Goal: Information Seeking & Learning: Learn about a topic

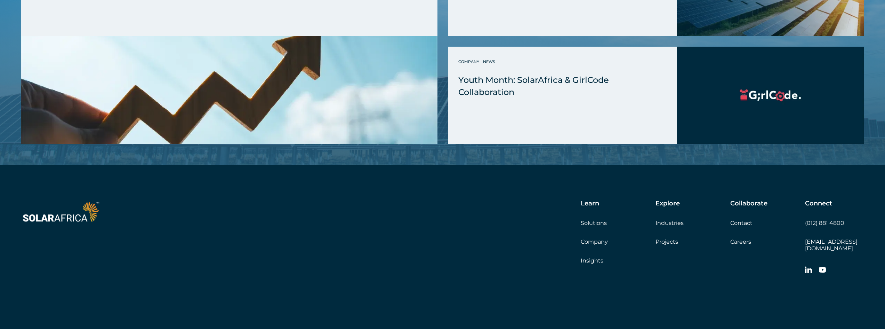
scroll to position [1992, 0]
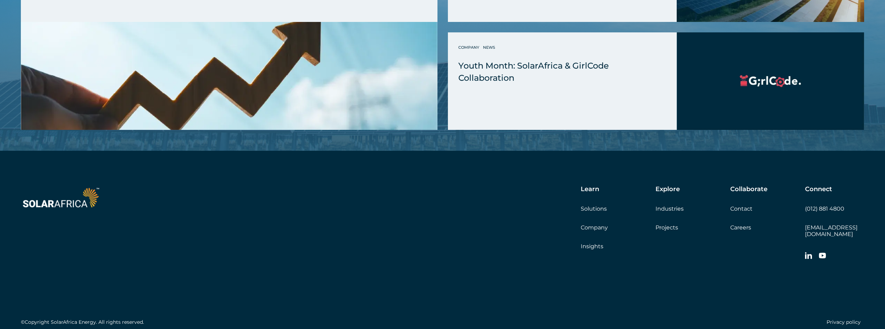
click at [591, 224] on link "Company" at bounding box center [594, 227] width 27 height 7
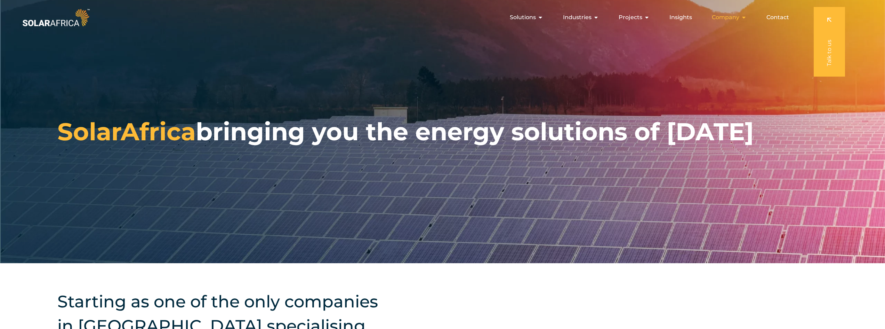
click at [742, 16] on icon "Menu" at bounding box center [744, 18] width 6 height 6
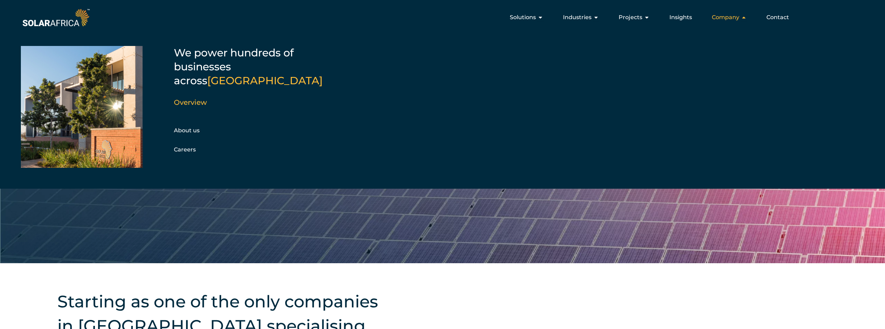
click at [742, 16] on icon "Menu" at bounding box center [744, 18] width 6 height 6
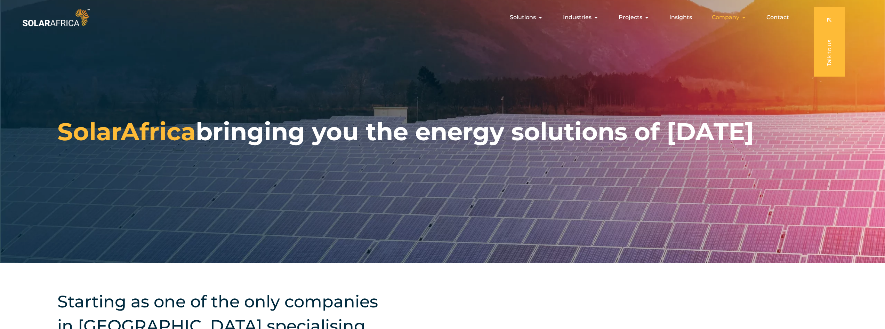
click at [742, 16] on icon "Menu" at bounding box center [744, 18] width 6 height 6
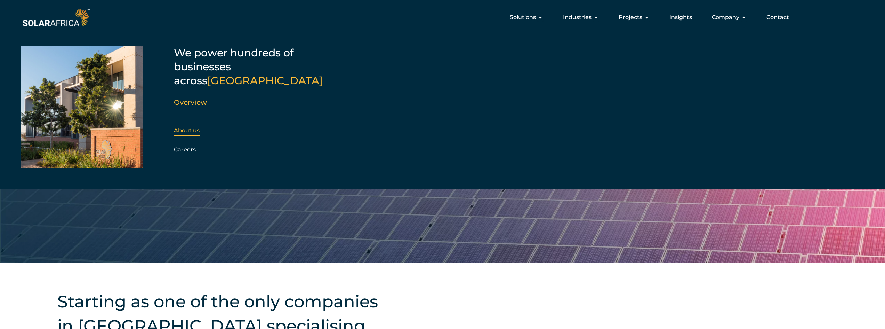
click at [191, 127] on link "About us" at bounding box center [187, 130] width 26 height 7
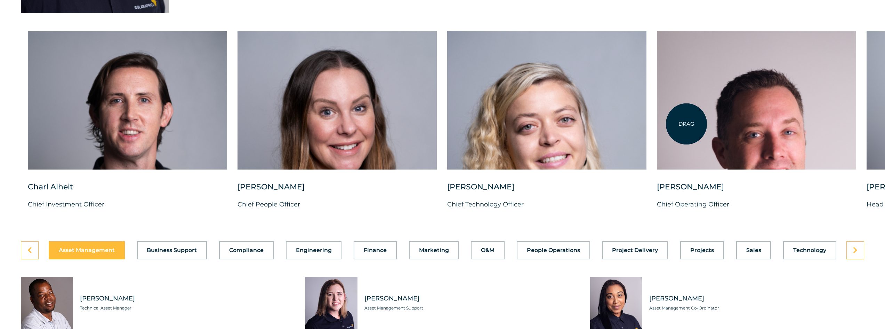
scroll to position [1774, 0]
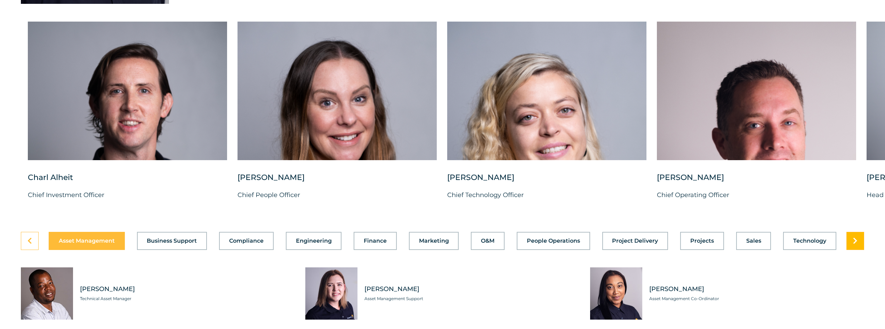
click at [862, 250] on link at bounding box center [856, 241] width 18 height 18
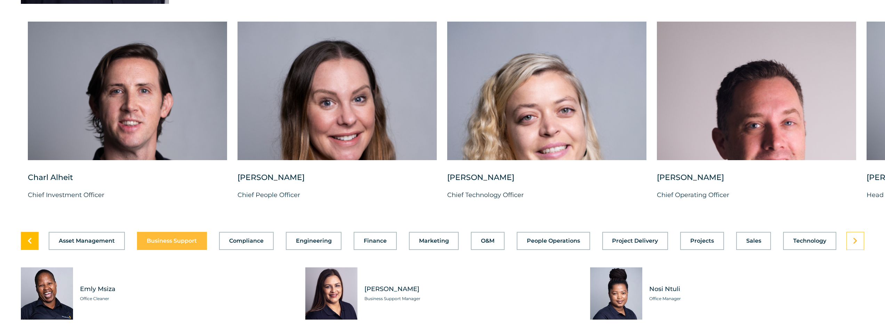
click at [30, 250] on link at bounding box center [30, 241] width 18 height 18
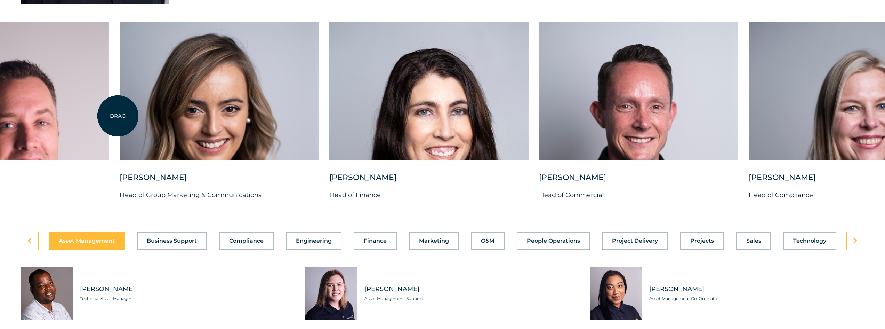
drag, startPoint x: 836, startPoint y: 134, endPoint x: 118, endPoint y: 116, distance: 718.3
click at [118, 116] on div "Charl Alheit Chief Investment Officer Candice Seggie Chief People Officer Suné …" at bounding box center [120, 117] width 1734 height 190
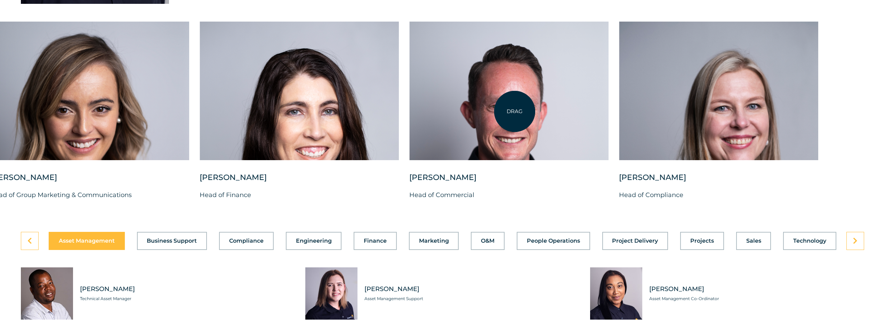
drag, startPoint x: 704, startPoint y: 108, endPoint x: 595, endPoint y: 111, distance: 108.6
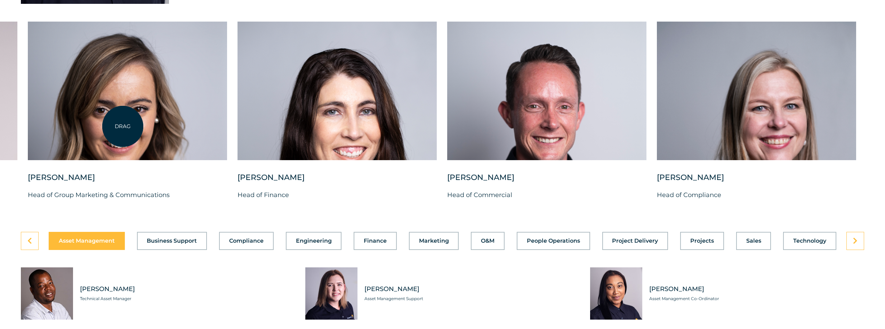
click at [123, 126] on div at bounding box center [127, 91] width 199 height 138
click at [126, 126] on div at bounding box center [127, 91] width 199 height 138
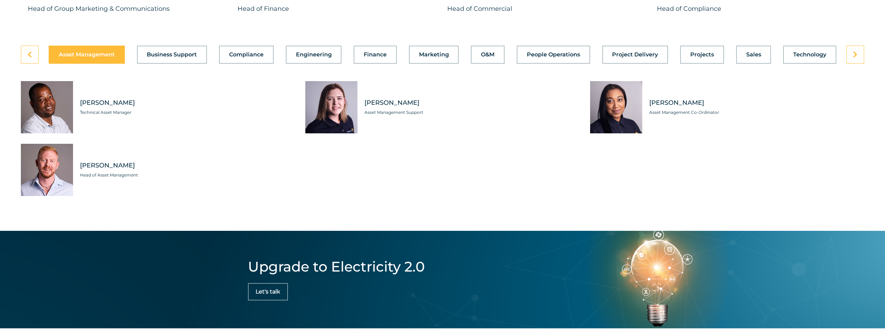
scroll to position [1948, 0]
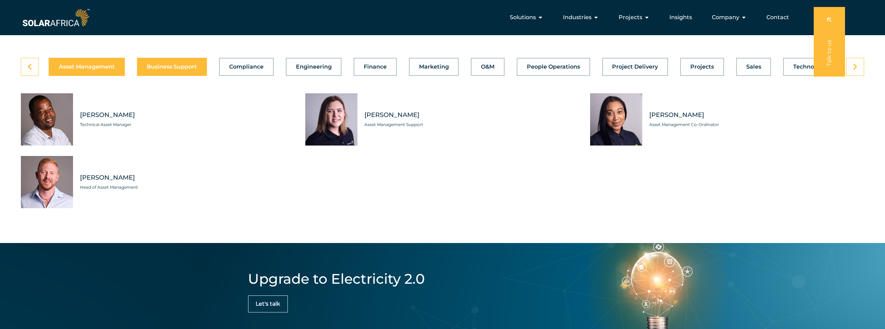
click at [171, 76] on button "Business Support" at bounding box center [172, 67] width 70 height 18
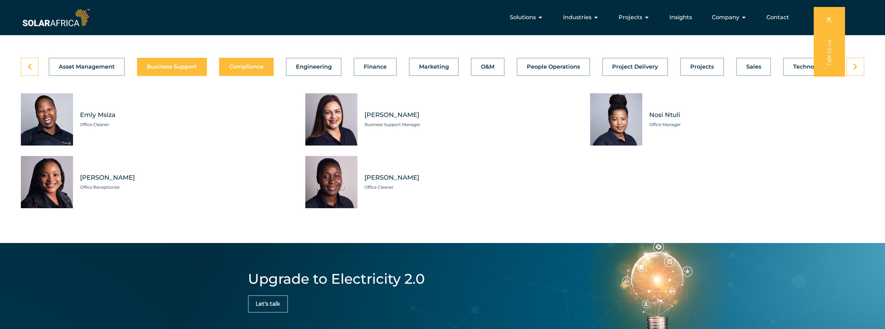
click at [236, 70] on span "Compliance" at bounding box center [246, 67] width 34 height 6
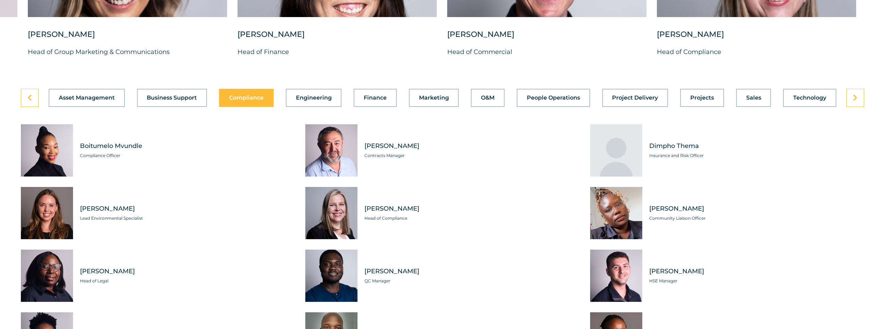
scroll to position [1844, 0]
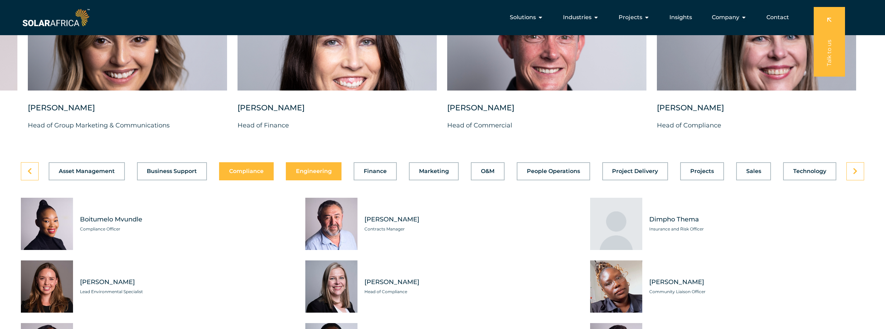
click at [309, 174] on span "Engineering" at bounding box center [314, 171] width 36 height 6
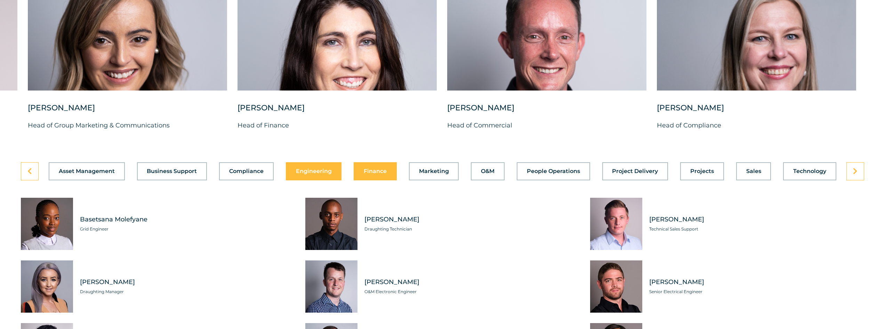
click at [371, 180] on button "Finance" at bounding box center [375, 171] width 43 height 18
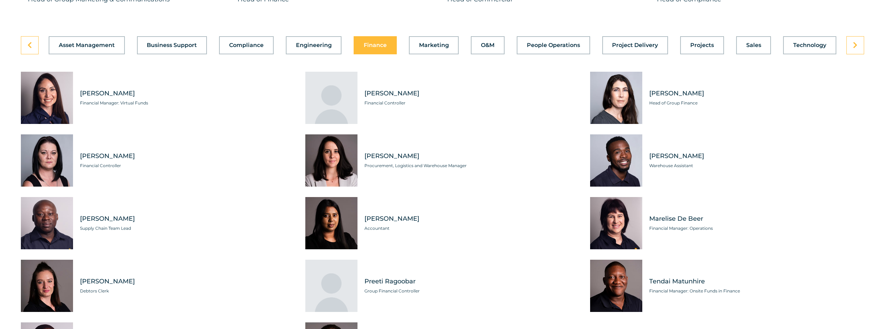
scroll to position [1879, 0]
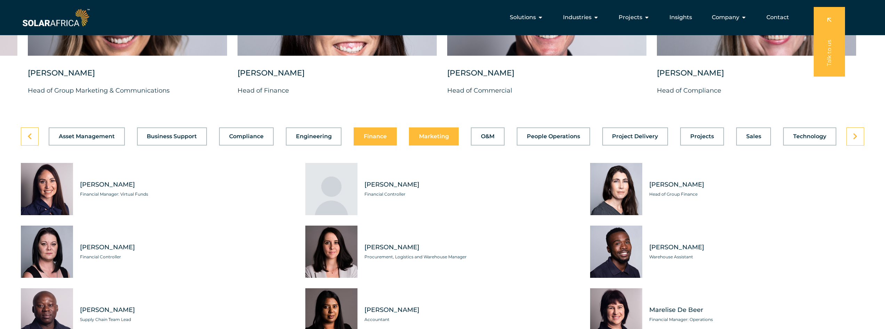
click at [424, 139] on span "Marketing" at bounding box center [434, 137] width 30 height 6
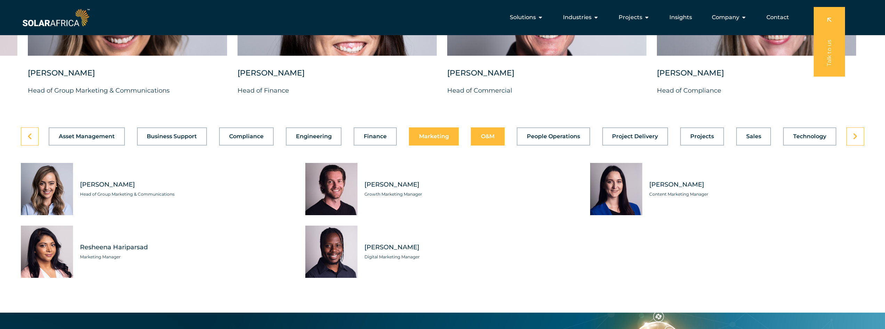
click at [500, 145] on button "O&M" at bounding box center [488, 136] width 34 height 18
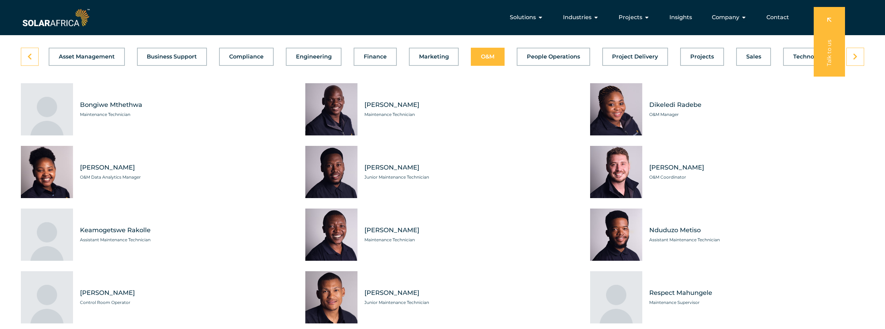
scroll to position [1844, 0]
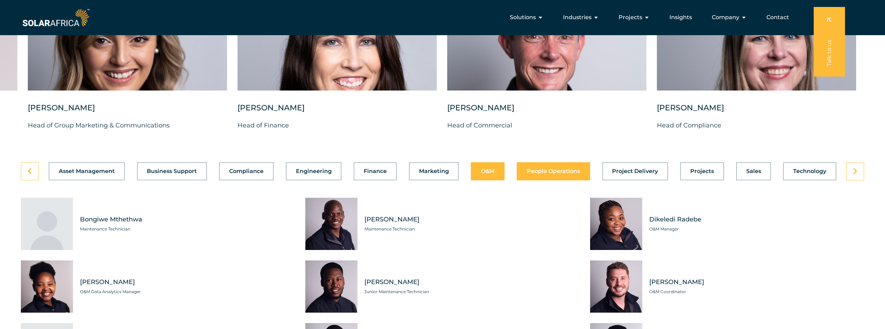
click at [544, 180] on button "People Operations" at bounding box center [553, 171] width 73 height 18
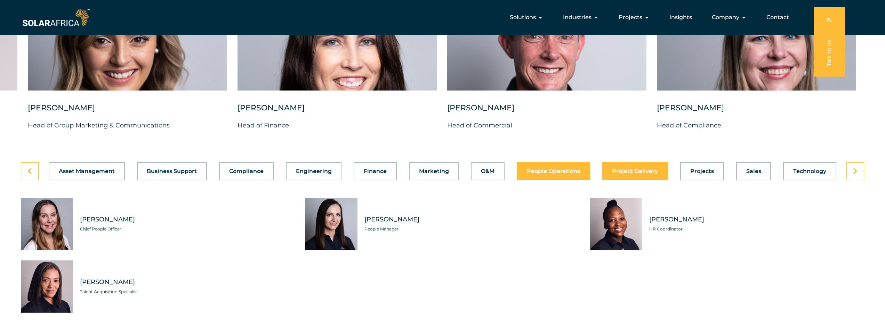
click at [646, 174] on span "Project Delivery" at bounding box center [635, 171] width 46 height 6
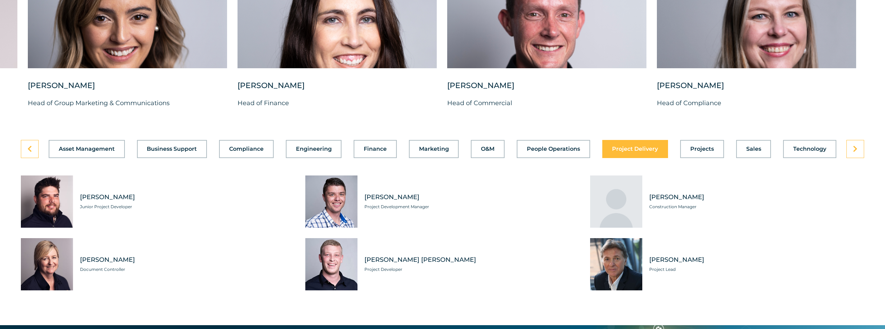
scroll to position [1879, 0]
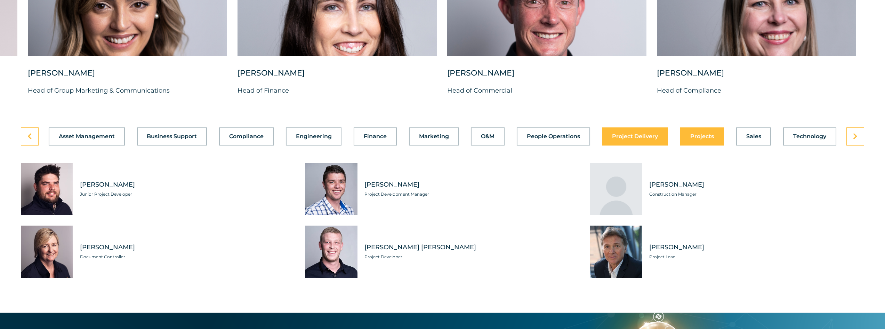
click at [704, 145] on button "Projects" at bounding box center [703, 136] width 44 height 18
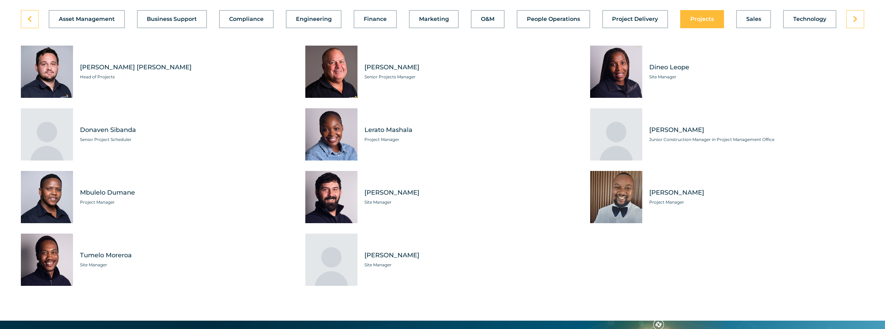
scroll to position [2018, 0]
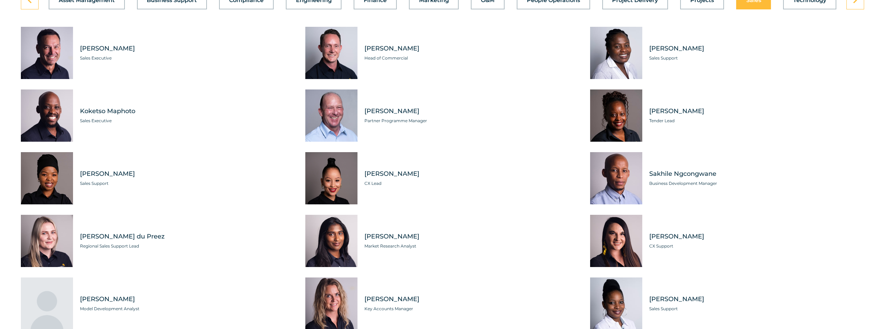
scroll to position [1914, 0]
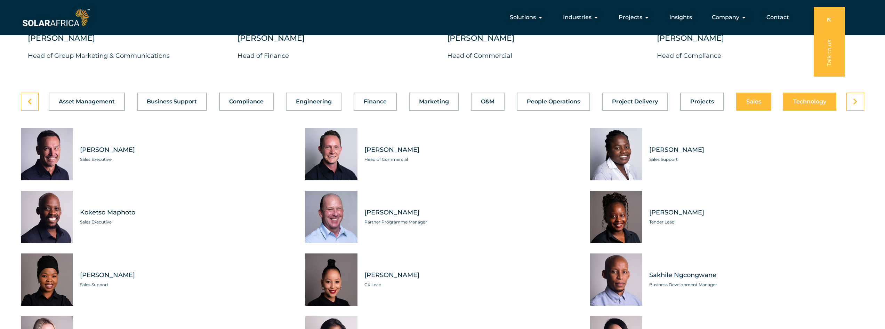
click at [803, 111] on button "Technology" at bounding box center [810, 102] width 53 height 18
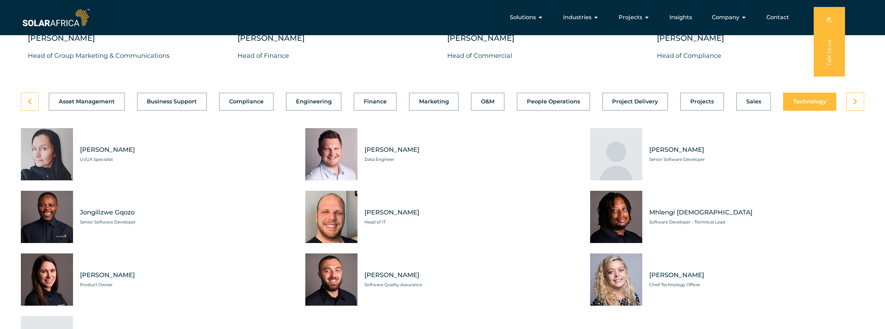
scroll to position [1740, 0]
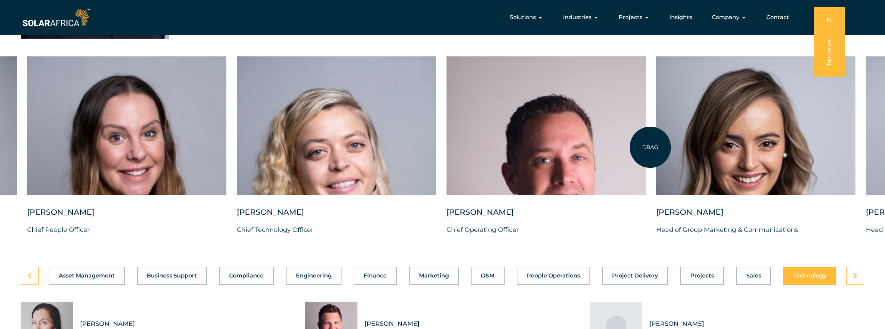
drag, startPoint x: 22, startPoint y: 170, endPoint x: 651, endPoint y: 147, distance: 629.1
click at [651, 147] on div "Charl Alheit Chief Investment Officer Candice Seggie Chief People Officer Suné …" at bounding box center [657, 151] width 1734 height 190
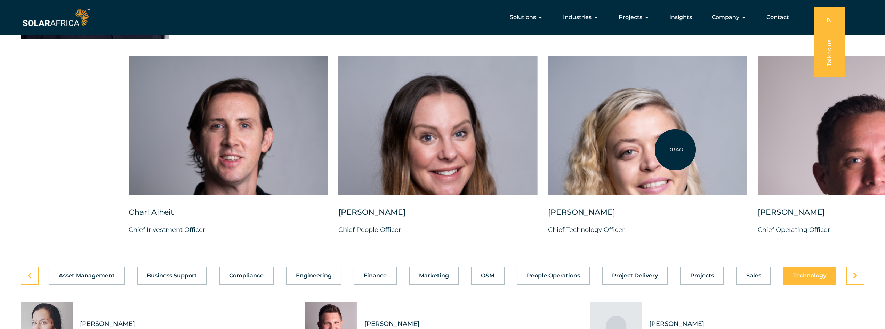
drag, startPoint x: 172, startPoint y: 169, endPoint x: 676, endPoint y: 150, distance: 504.5
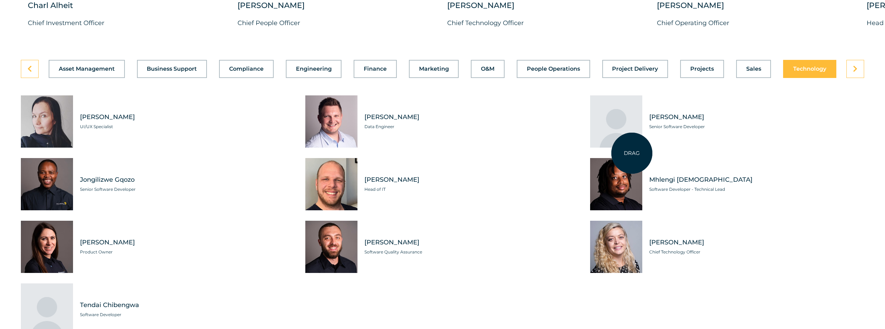
scroll to position [1948, 0]
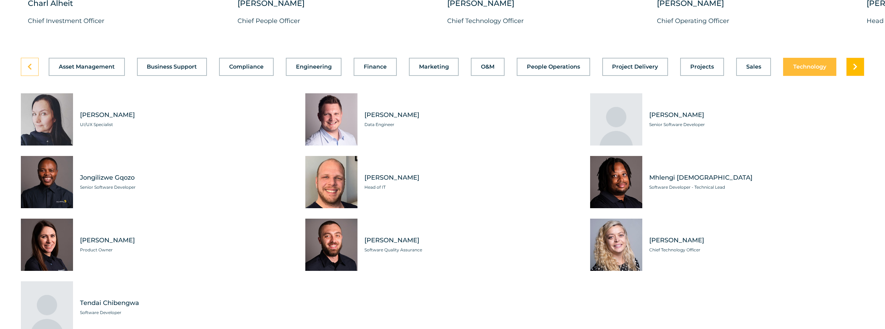
click at [856, 70] on icon at bounding box center [855, 66] width 5 height 7
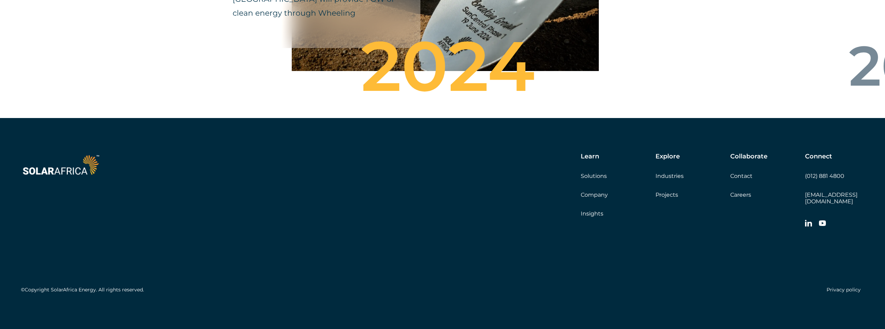
scroll to position [2570, 0]
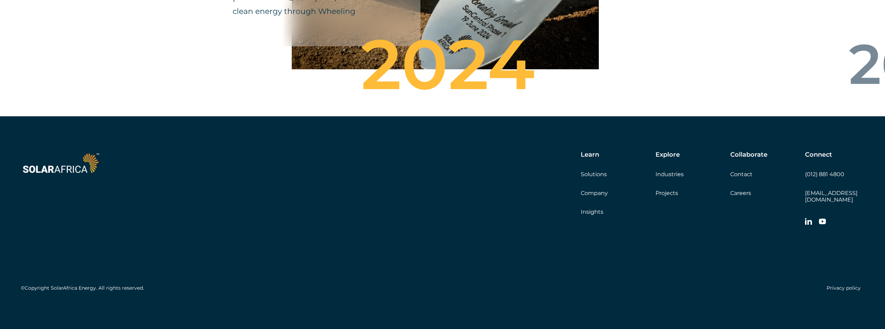
click at [669, 196] on link "Projects" at bounding box center [667, 193] width 23 height 7
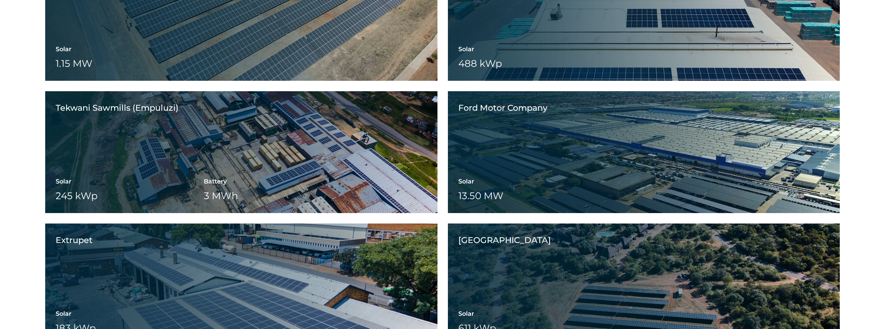
scroll to position [1253, 0]
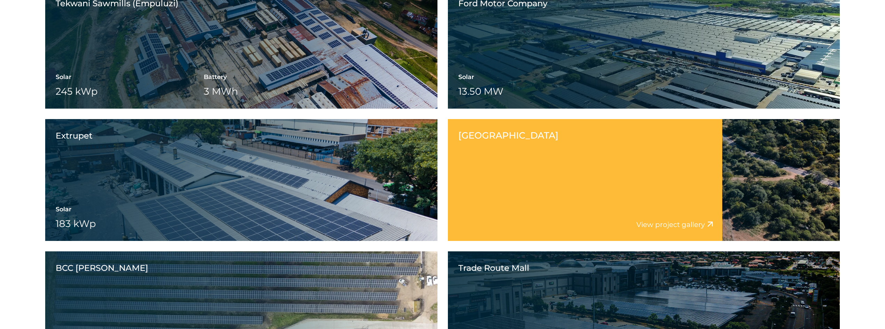
click at [609, 185] on div "Dikhololo Resort View project video View project gallery" at bounding box center [585, 180] width 275 height 122
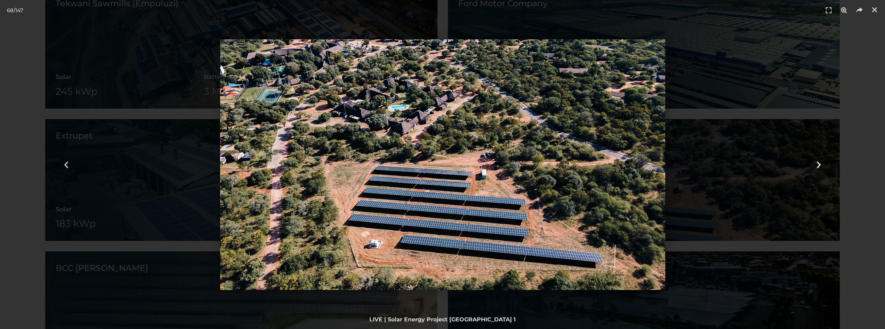
click at [820, 166] on icon "Next slide" at bounding box center [819, 164] width 9 height 9
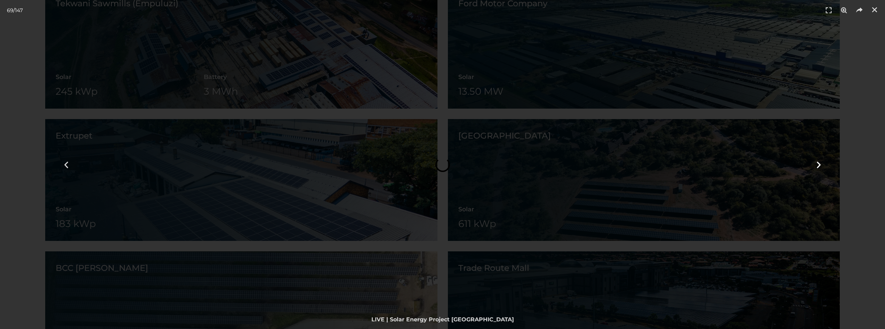
click at [820, 166] on icon "Next slide" at bounding box center [819, 164] width 9 height 9
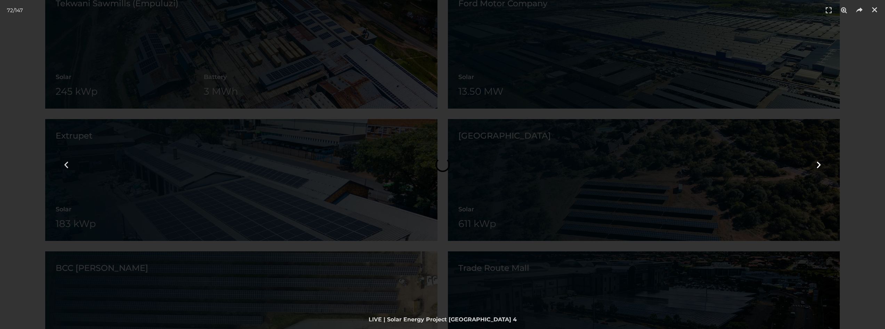
click at [820, 166] on icon "Next slide" at bounding box center [819, 164] width 9 height 9
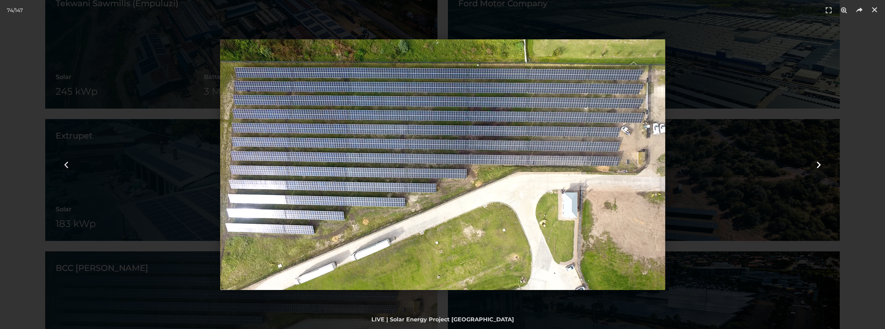
click at [820, 166] on icon "Next slide" at bounding box center [819, 164] width 9 height 9
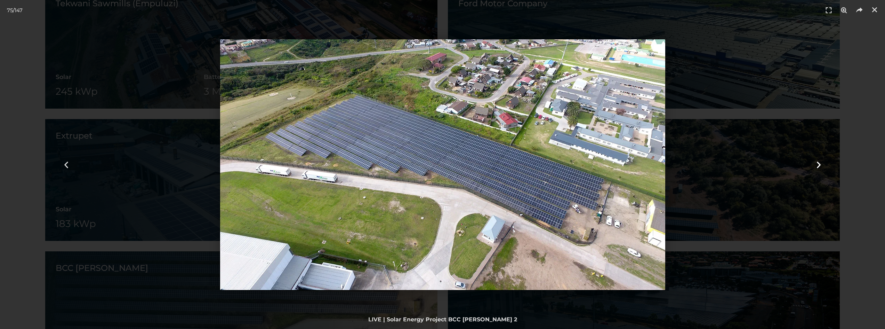
click at [820, 166] on icon "Next slide" at bounding box center [819, 164] width 9 height 9
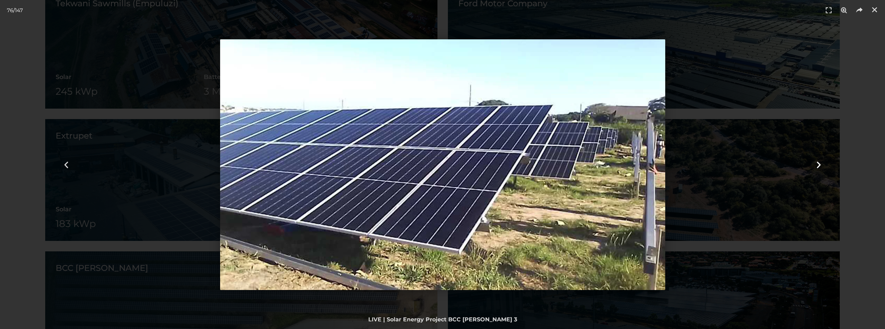
click at [820, 166] on icon "Next slide" at bounding box center [819, 164] width 9 height 9
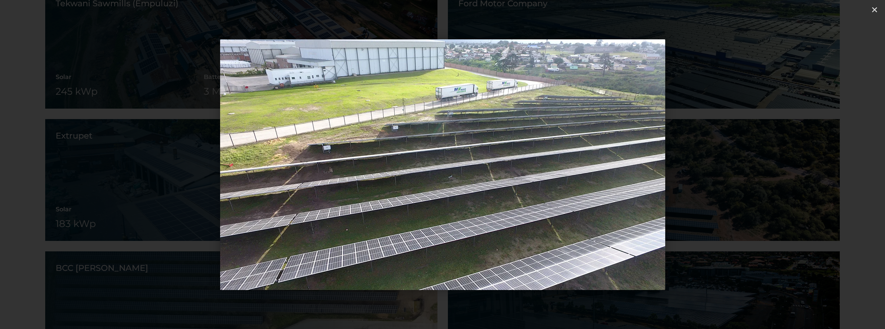
click at [820, 166] on icon "Next slide" at bounding box center [819, 164] width 9 height 9
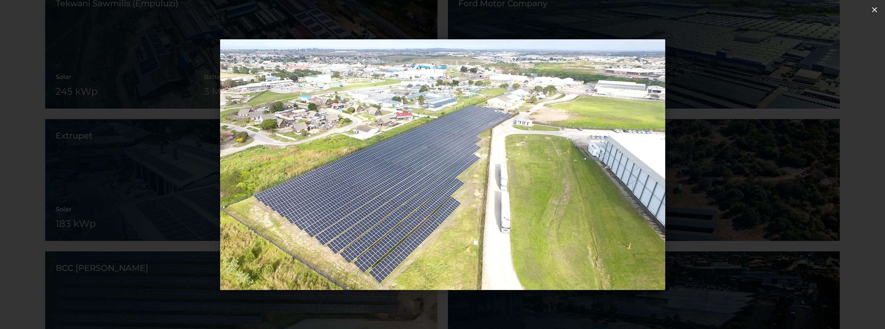
click at [820, 166] on icon "Next slide" at bounding box center [819, 164] width 9 height 9
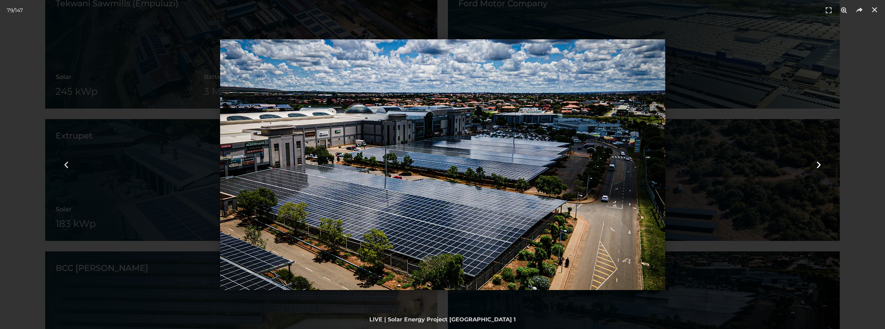
click at [820, 166] on icon "Next slide" at bounding box center [819, 164] width 9 height 9
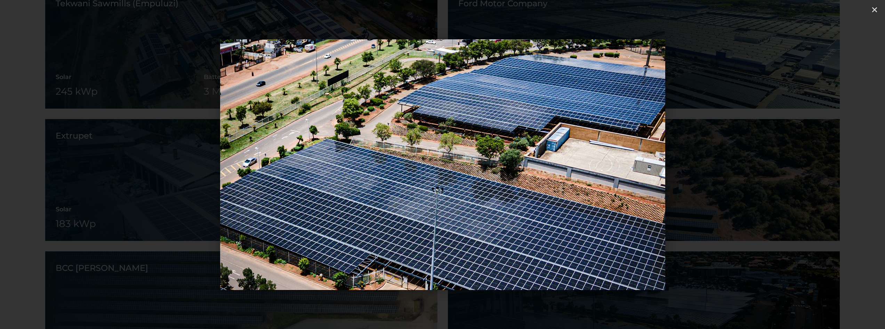
click at [820, 166] on icon "Next slide" at bounding box center [819, 164] width 9 height 9
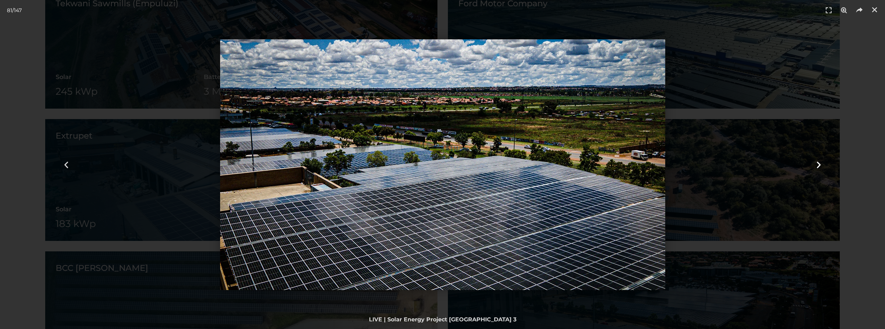
click at [820, 166] on icon "Next slide" at bounding box center [819, 164] width 9 height 9
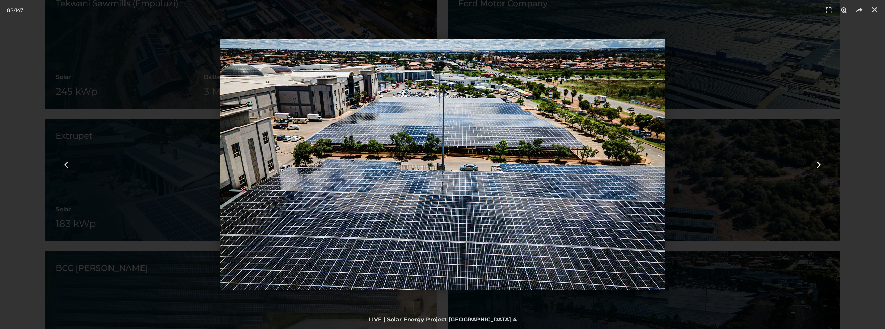
click at [820, 166] on icon "Next slide" at bounding box center [819, 164] width 9 height 9
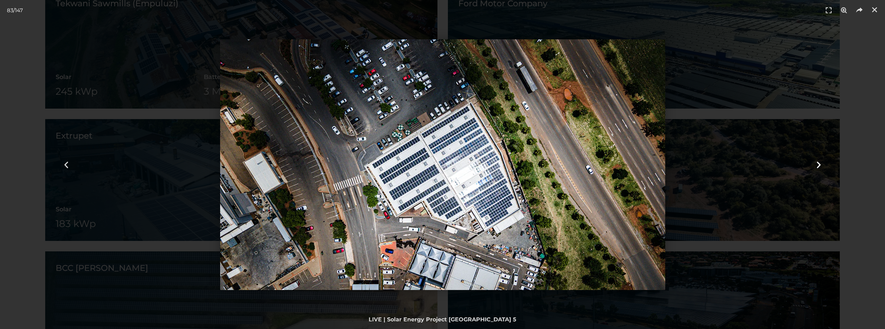
click at [820, 166] on icon "Next slide" at bounding box center [819, 164] width 9 height 9
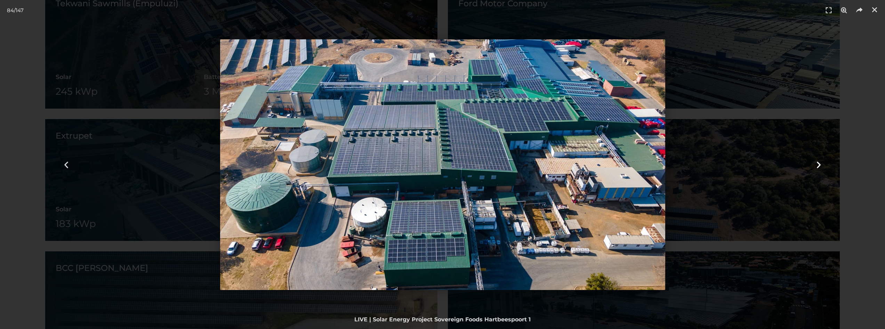
click at [818, 162] on icon "Next slide" at bounding box center [819, 164] width 9 height 9
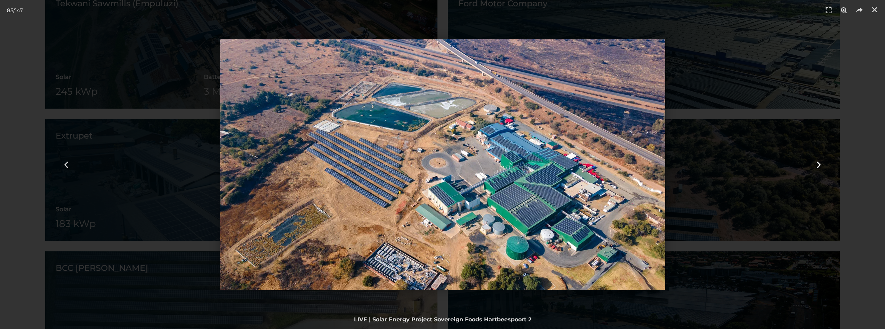
click at [818, 162] on icon "Next slide" at bounding box center [819, 164] width 9 height 9
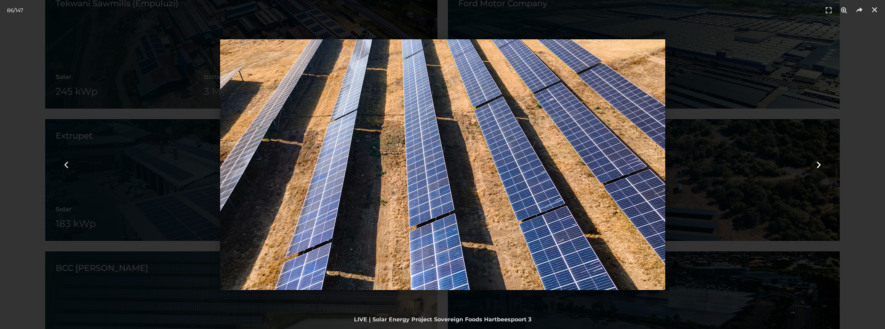
click at [818, 162] on icon "Next slide" at bounding box center [819, 164] width 9 height 9
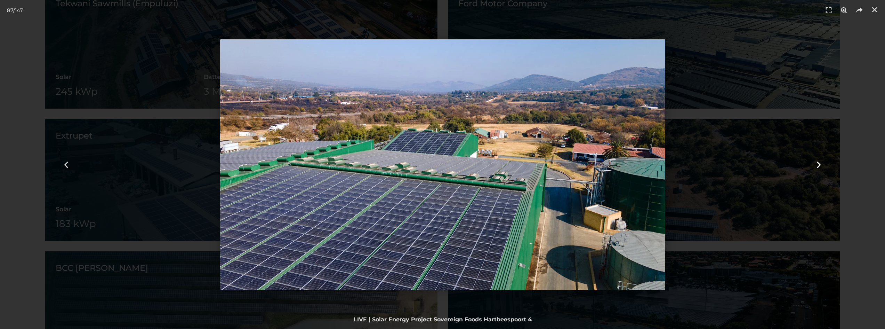
click at [818, 162] on icon "Next slide" at bounding box center [819, 164] width 9 height 9
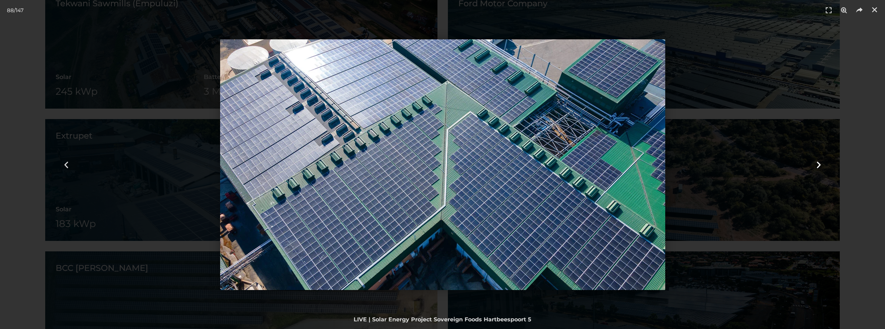
click at [818, 162] on icon "Next slide" at bounding box center [819, 164] width 9 height 9
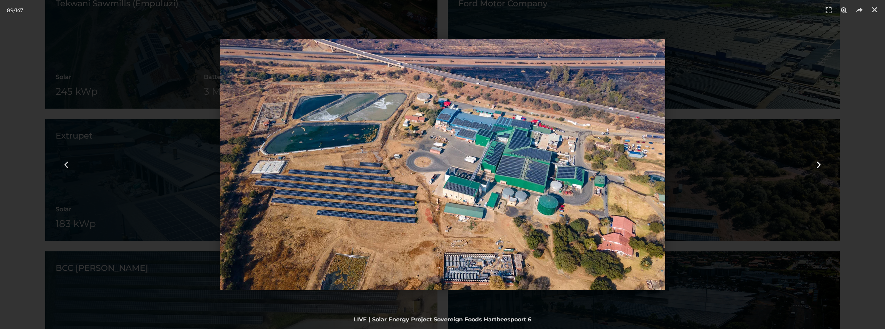
click at [818, 162] on icon "Next slide" at bounding box center [819, 164] width 9 height 9
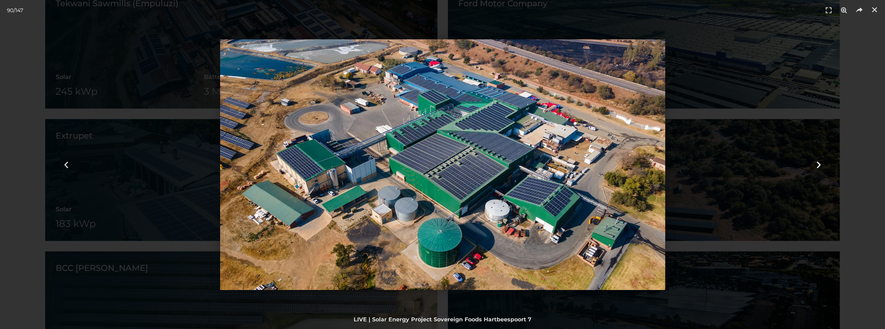
click at [818, 162] on icon "Next slide" at bounding box center [819, 164] width 9 height 9
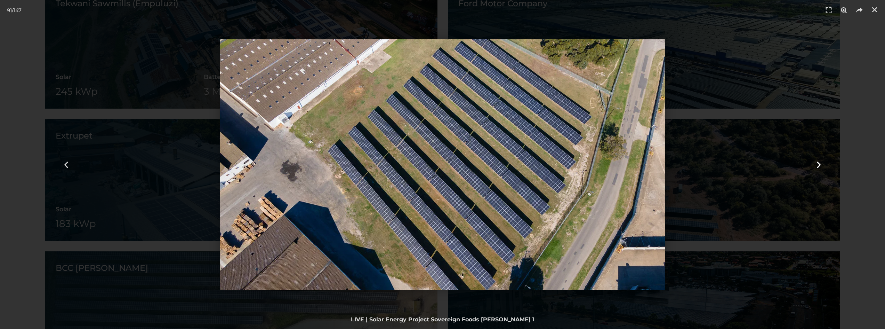
click at [818, 162] on icon "Next slide" at bounding box center [819, 164] width 9 height 9
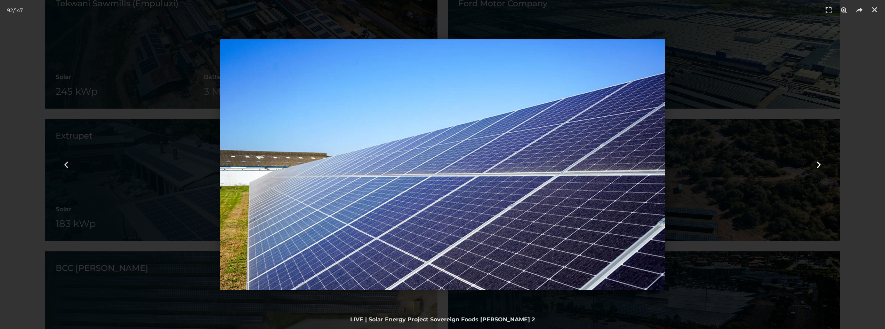
click at [817, 165] on icon "Next slide" at bounding box center [819, 164] width 9 height 9
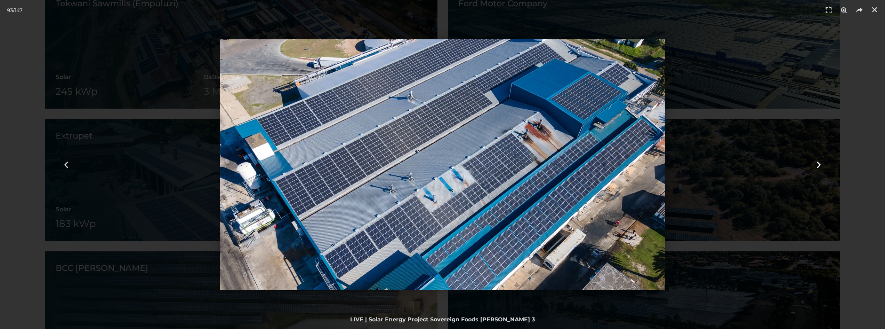
click at [817, 165] on icon "Next slide" at bounding box center [819, 164] width 9 height 9
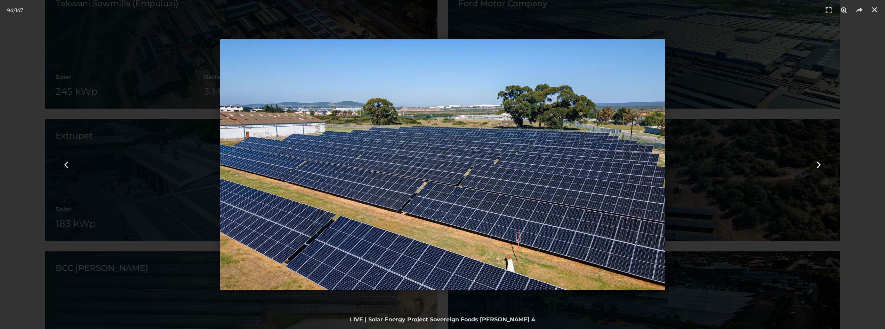
click at [817, 165] on icon "Next slide" at bounding box center [819, 164] width 9 height 9
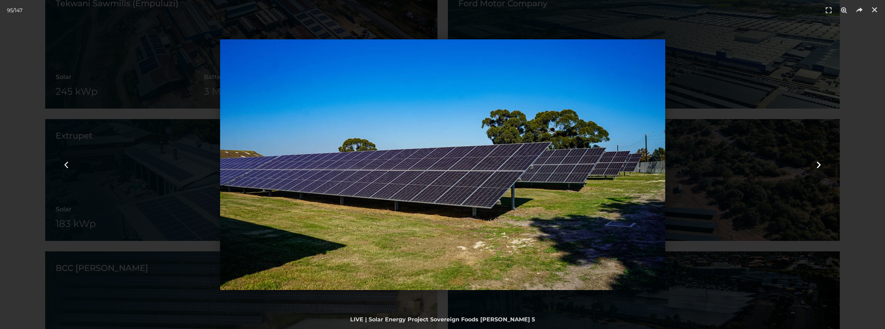
click at [817, 165] on icon "Next slide" at bounding box center [819, 164] width 9 height 9
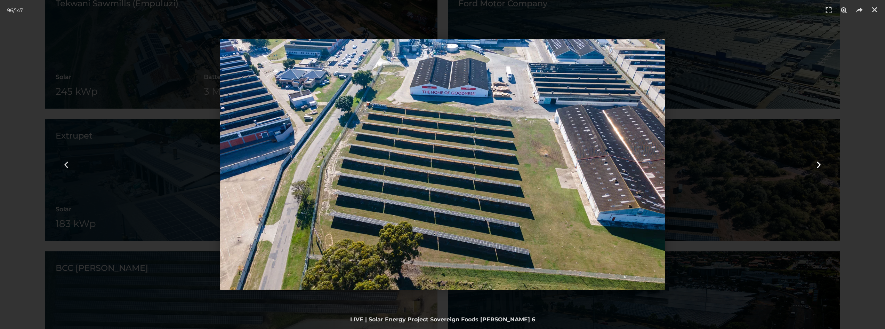
click at [817, 165] on icon "Next slide" at bounding box center [819, 164] width 9 height 9
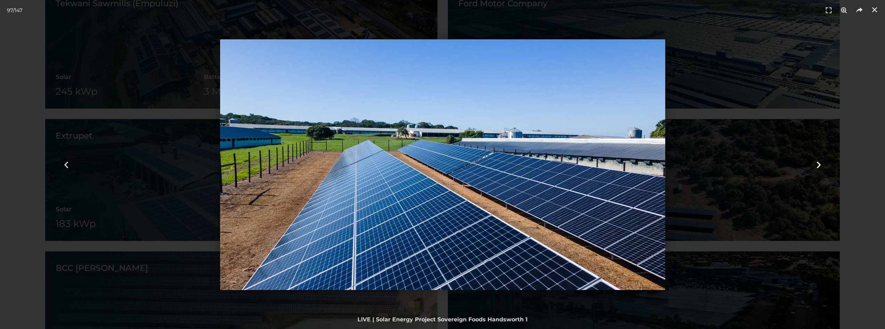
click at [817, 165] on icon "Next slide" at bounding box center [819, 164] width 9 height 9
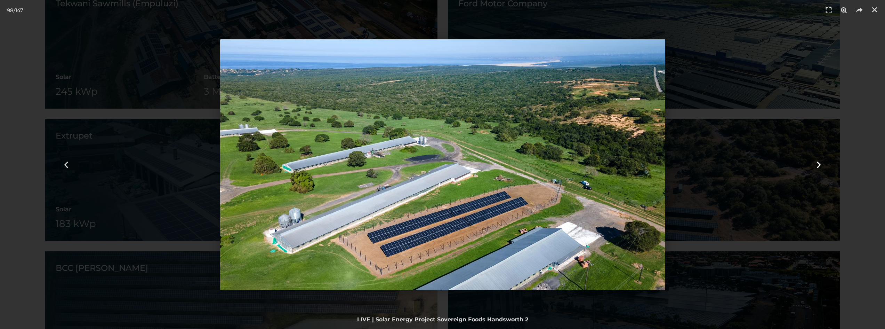
click at [817, 165] on icon "Next slide" at bounding box center [819, 164] width 9 height 9
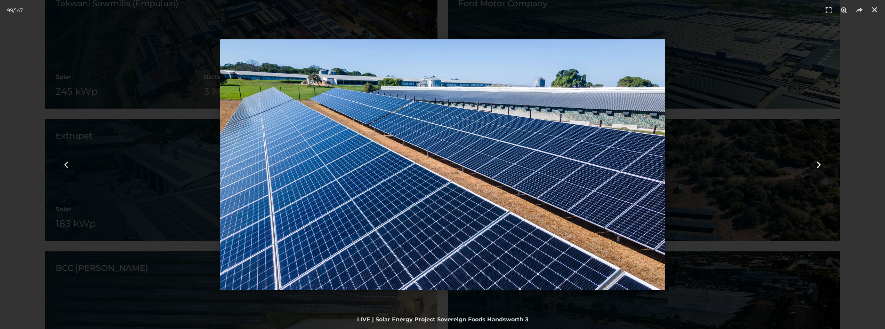
click at [817, 165] on icon "Next slide" at bounding box center [819, 164] width 9 height 9
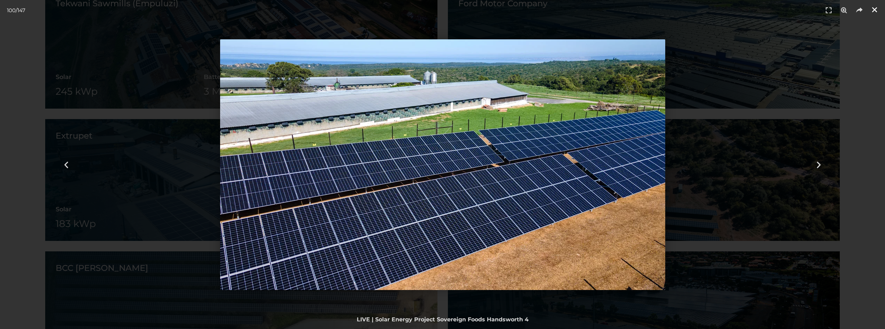
click at [875, 10] on icon "Close (Esc)" at bounding box center [875, 9] width 7 height 7
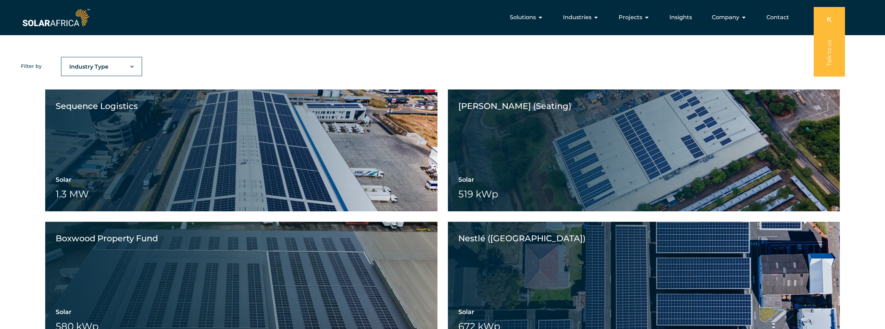
scroll to position [487, 0]
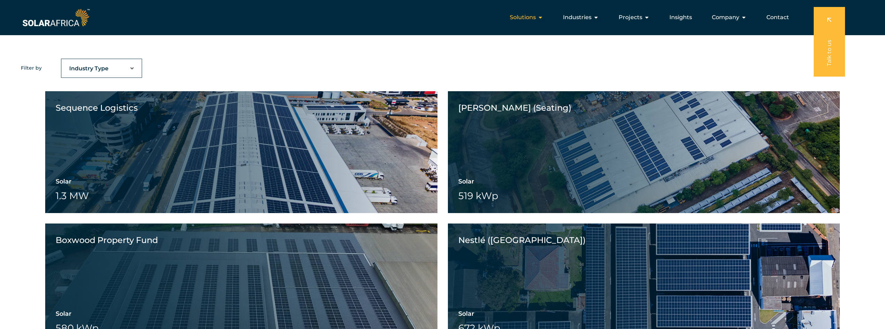
click at [542, 17] on icon "Menu" at bounding box center [541, 18] width 6 height 6
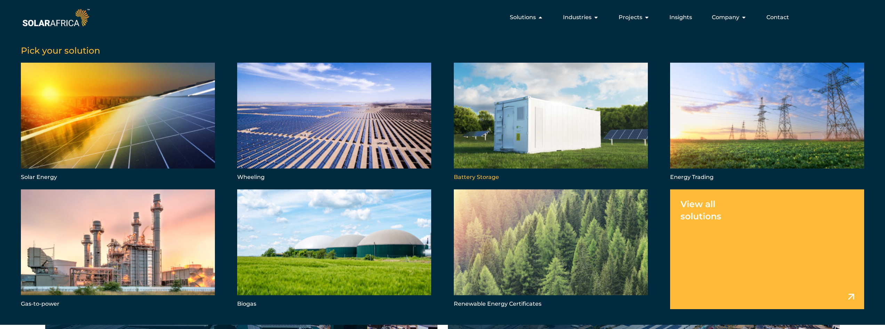
scroll to position [418, 0]
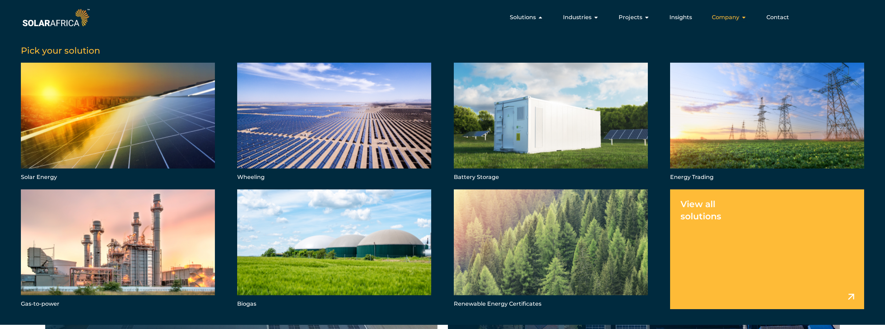
click at [739, 17] on span "Company" at bounding box center [725, 17] width 27 height 8
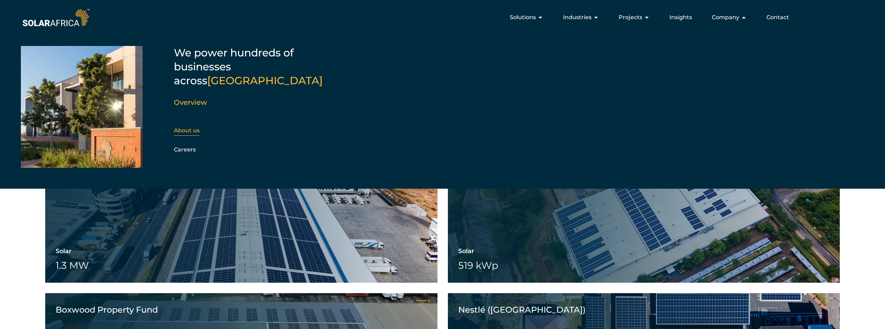
click at [185, 125] on div "About us" at bounding box center [211, 130] width 75 height 10
click at [190, 127] on link "About us" at bounding box center [187, 130] width 26 height 7
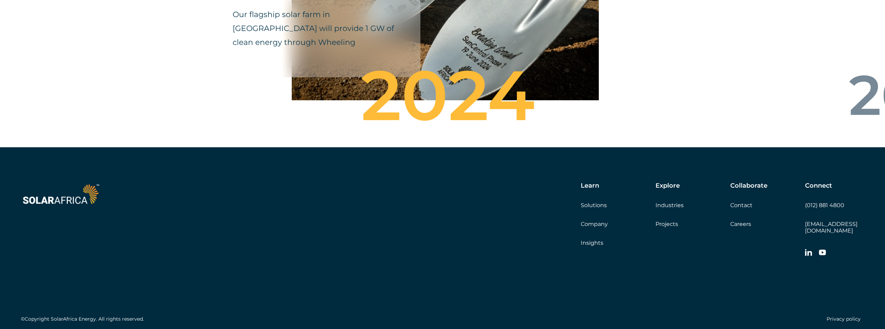
scroll to position [2445, 0]
